Goal: Task Accomplishment & Management: Manage account settings

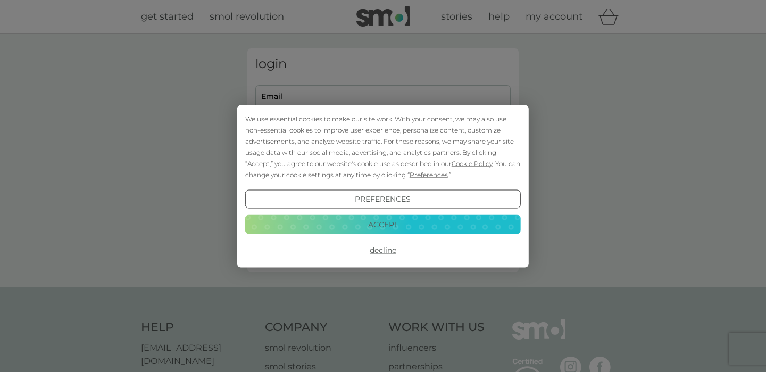
type input "[PERSON_NAME][EMAIL_ADDRESS][PERSON_NAME][DOMAIN_NAME]"
click at [386, 251] on button "Decline" at bounding box center [383, 249] width 276 height 19
type input "[PERSON_NAME][EMAIL_ADDRESS][PERSON_NAME][DOMAIN_NAME]"
click at [381, 251] on button "Decline" at bounding box center [383, 249] width 276 height 19
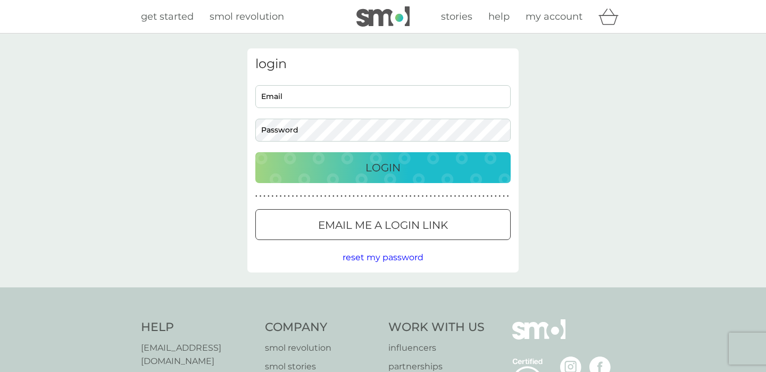
type input "[PERSON_NAME][EMAIL_ADDRESS][PERSON_NAME][DOMAIN_NAME]"
click at [372, 165] on p "Login" at bounding box center [382, 167] width 35 height 17
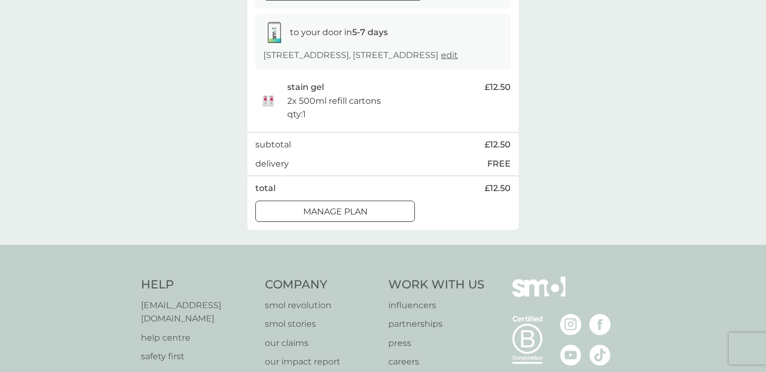
scroll to position [176, 0]
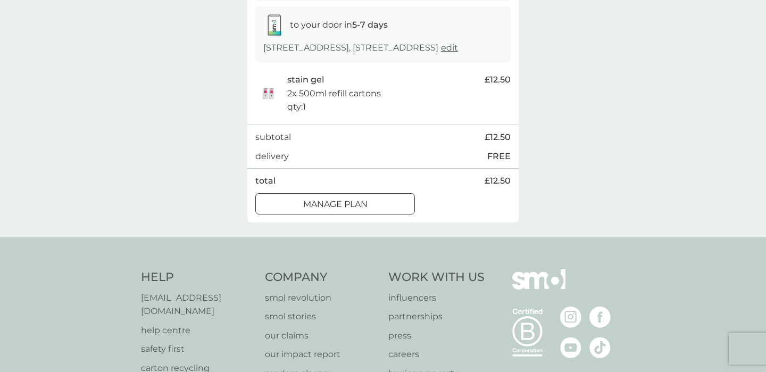
click at [370, 211] on div "Manage plan" at bounding box center [335, 204] width 159 height 14
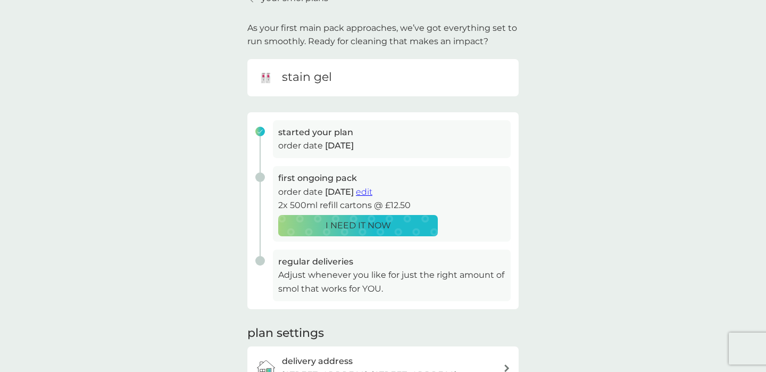
scroll to position [59, 0]
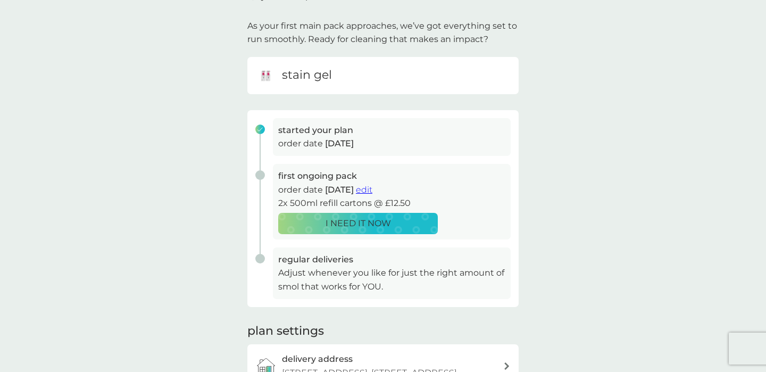
click at [372, 189] on span "edit" at bounding box center [364, 190] width 16 height 10
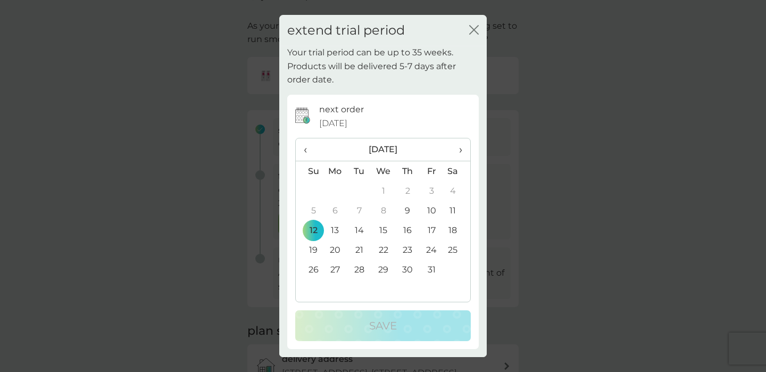
click at [461, 152] on span "›" at bounding box center [457, 149] width 11 height 22
click at [313, 272] on td "23" at bounding box center [309, 270] width 27 height 20
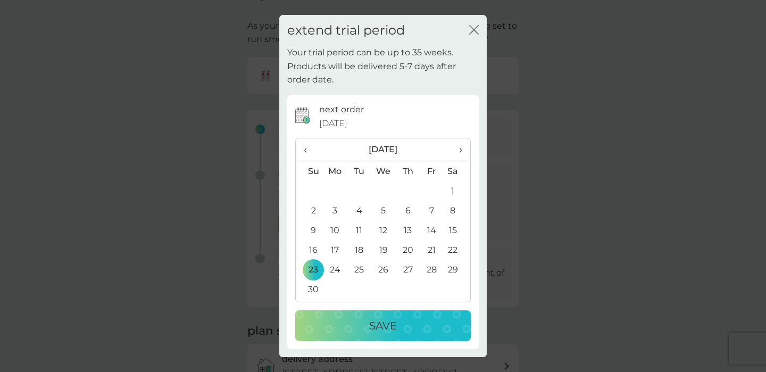
click at [329, 273] on td "24" at bounding box center [335, 270] width 24 height 20
click at [330, 323] on div "Save" at bounding box center [383, 325] width 154 height 17
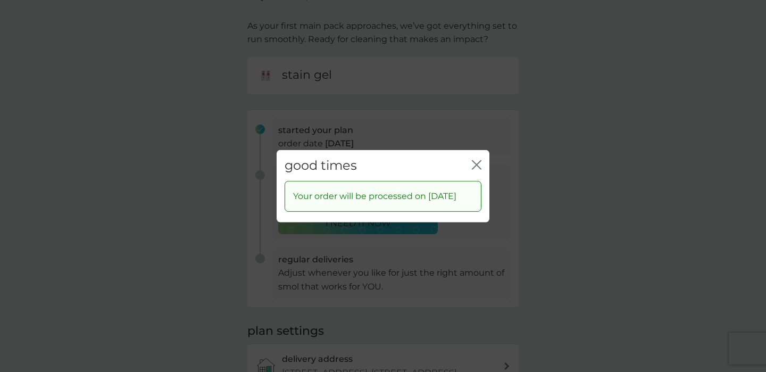
click at [473, 160] on icon "close" at bounding box center [477, 165] width 10 height 10
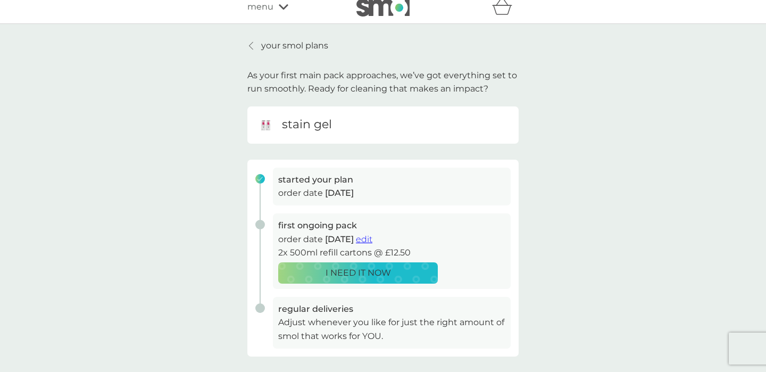
scroll to position [0, 0]
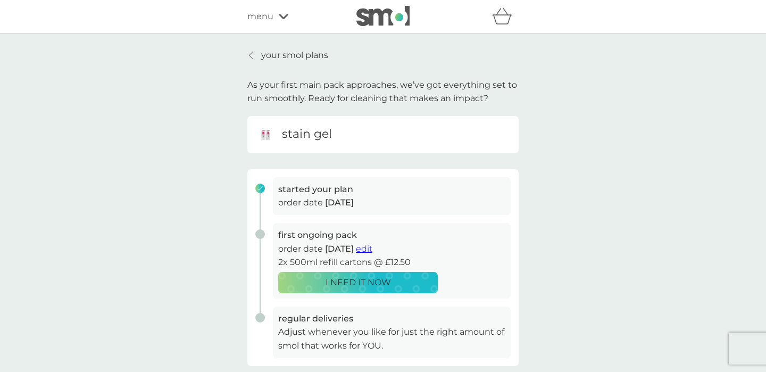
click at [251, 56] on icon at bounding box center [251, 55] width 4 height 7
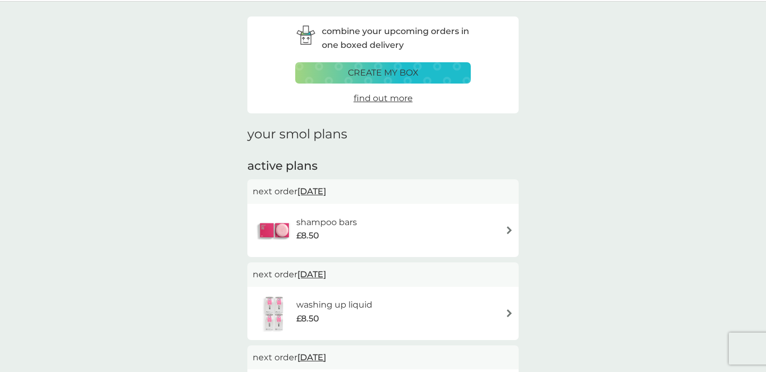
scroll to position [34, 0]
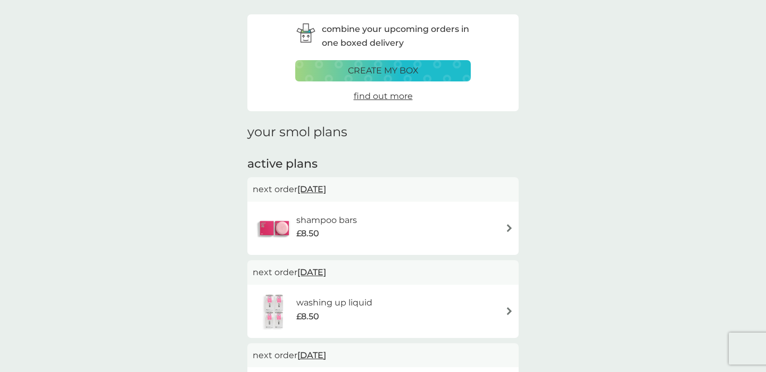
click at [308, 192] on span "[DATE]" at bounding box center [311, 189] width 29 height 21
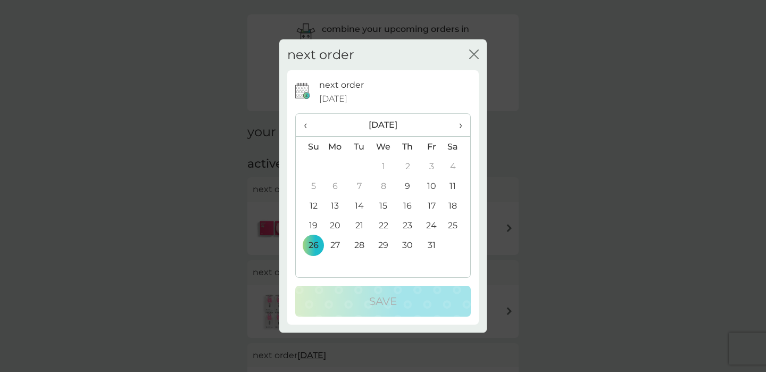
click at [459, 128] on span "›" at bounding box center [457, 125] width 11 height 22
click at [334, 246] on td "29" at bounding box center [335, 245] width 24 height 20
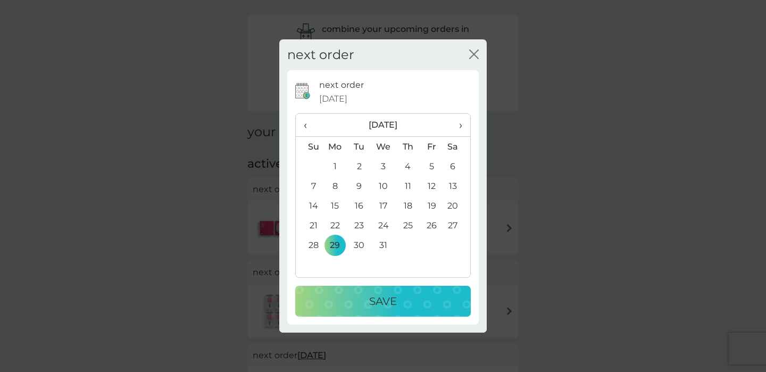
click at [337, 300] on div "Save" at bounding box center [383, 301] width 154 height 17
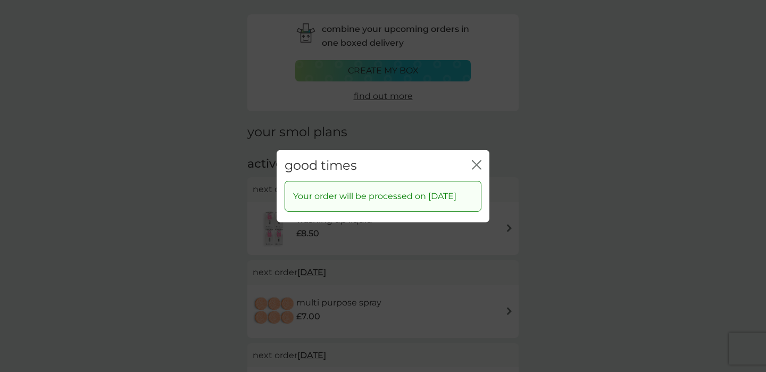
click at [473, 150] on div "good times close" at bounding box center [383, 164] width 213 height 31
click at [475, 160] on icon "close" at bounding box center [474, 164] width 4 height 9
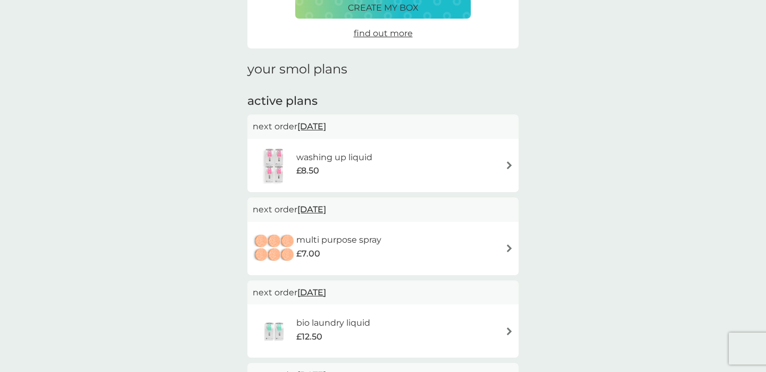
scroll to position [103, 0]
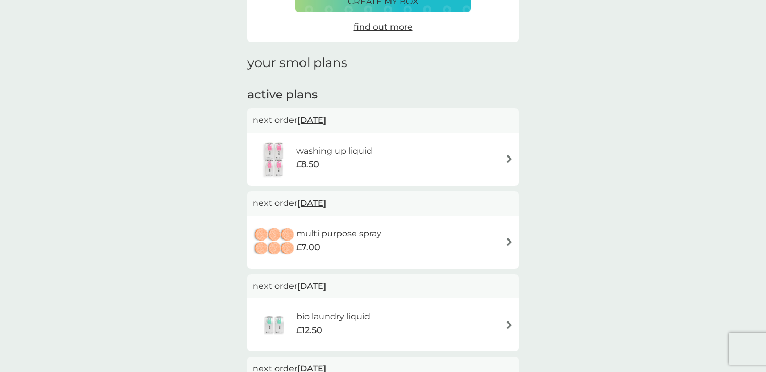
click at [317, 121] on span "[DATE]" at bounding box center [311, 120] width 29 height 21
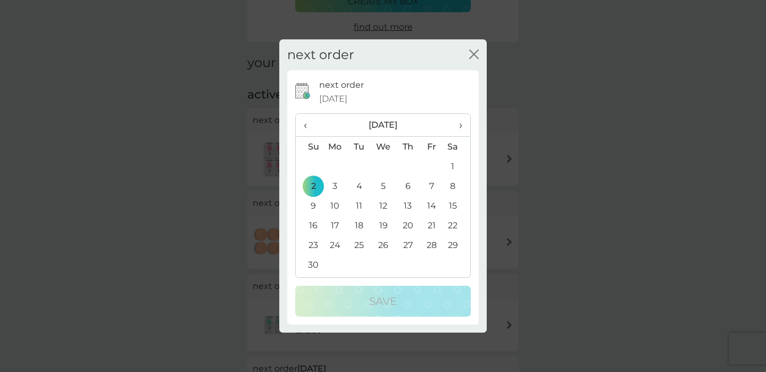
click at [460, 127] on span "›" at bounding box center [457, 125] width 11 height 22
click at [335, 167] on td "1" at bounding box center [335, 166] width 24 height 20
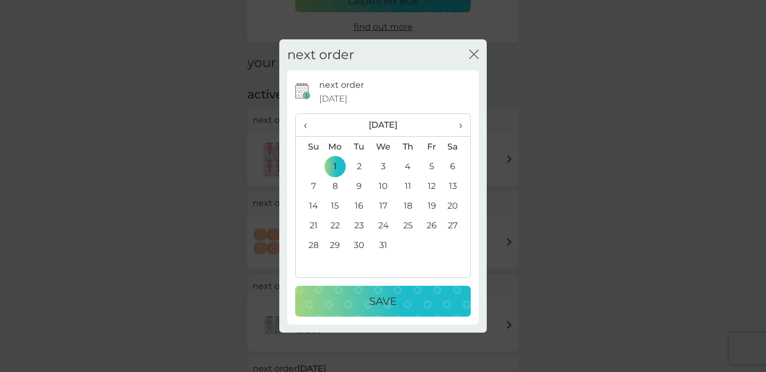
click at [342, 300] on div "Save" at bounding box center [383, 301] width 154 height 17
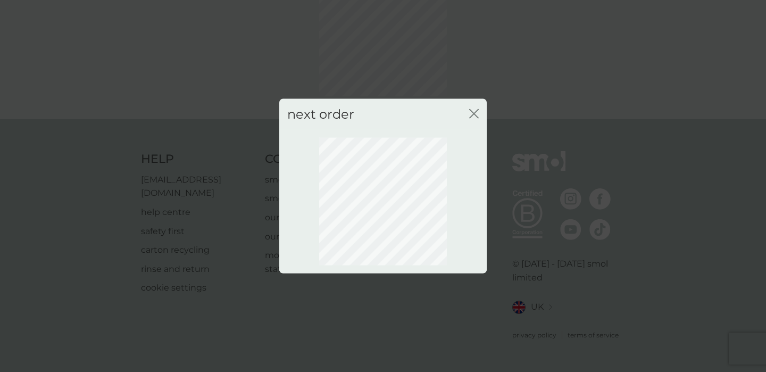
scroll to position [74, 0]
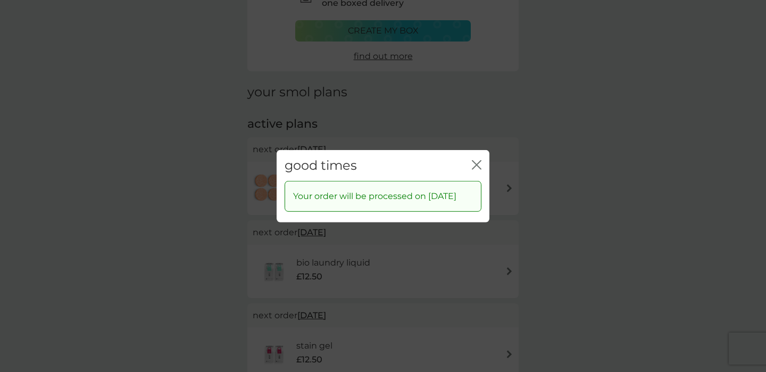
click at [477, 160] on icon "close" at bounding box center [477, 165] width 10 height 10
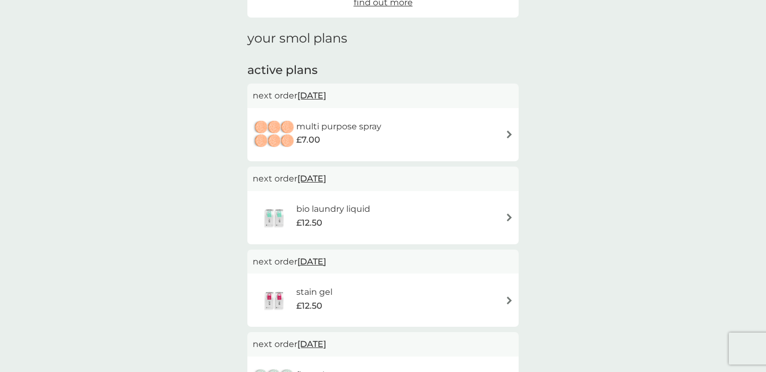
scroll to position [128, 0]
click at [321, 95] on span "[DATE]" at bounding box center [311, 95] width 29 height 21
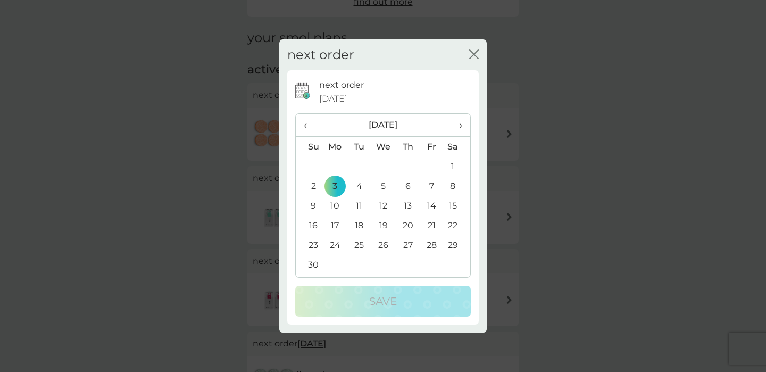
click at [455, 123] on span "›" at bounding box center [457, 125] width 11 height 22
click at [336, 186] on td "5" at bounding box center [335, 186] width 24 height 20
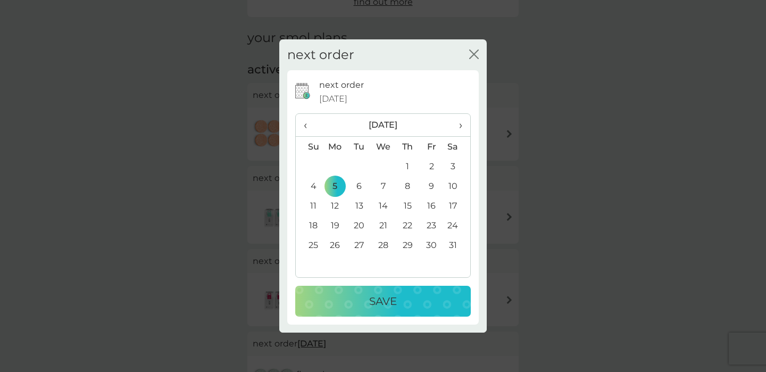
click at [368, 296] on div "Save" at bounding box center [383, 301] width 154 height 17
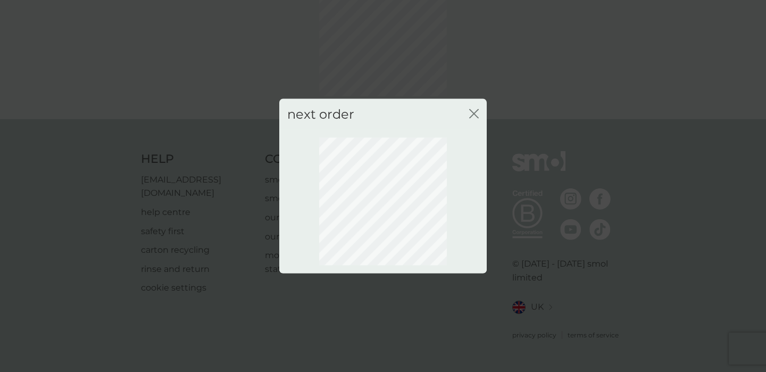
scroll to position [74, 0]
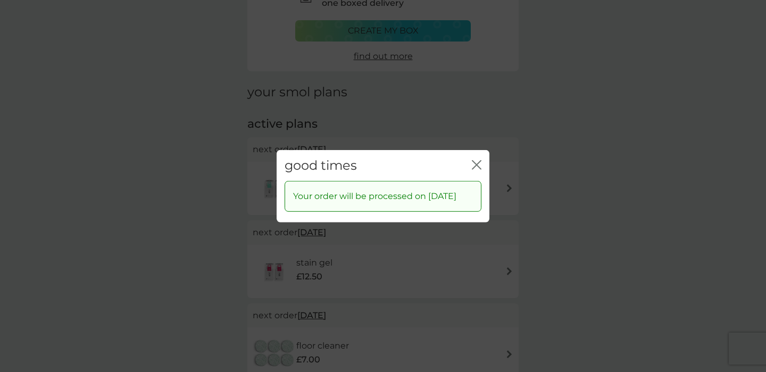
click at [474, 160] on icon "close" at bounding box center [477, 165] width 10 height 10
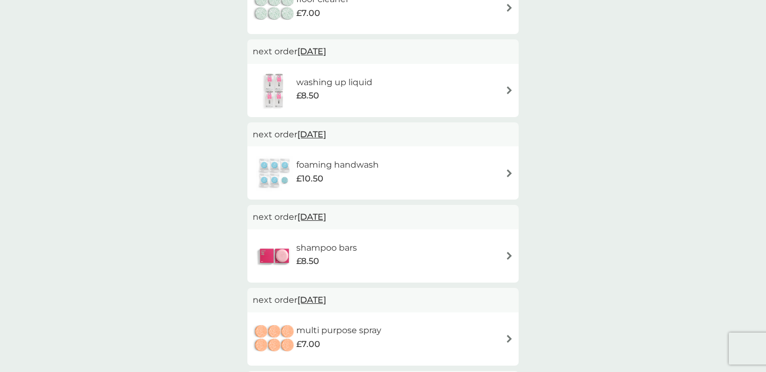
scroll to position [0, 0]
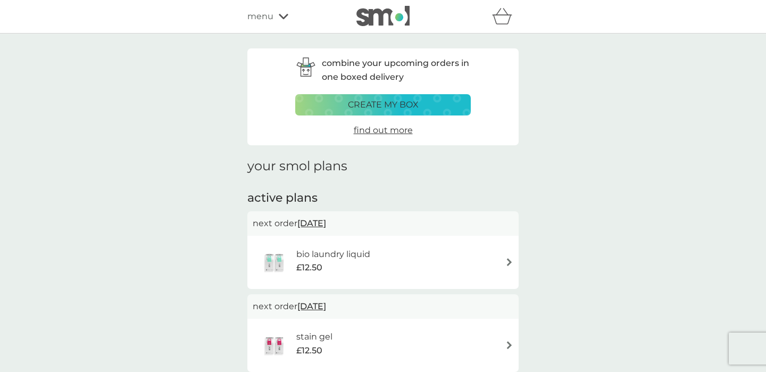
click at [181, 29] on div "refer a friend & you BOTH save smol impact smol shop your smol plans your upcom…" at bounding box center [383, 17] width 766 height 34
